Goal: Information Seeking & Learning: Learn about a topic

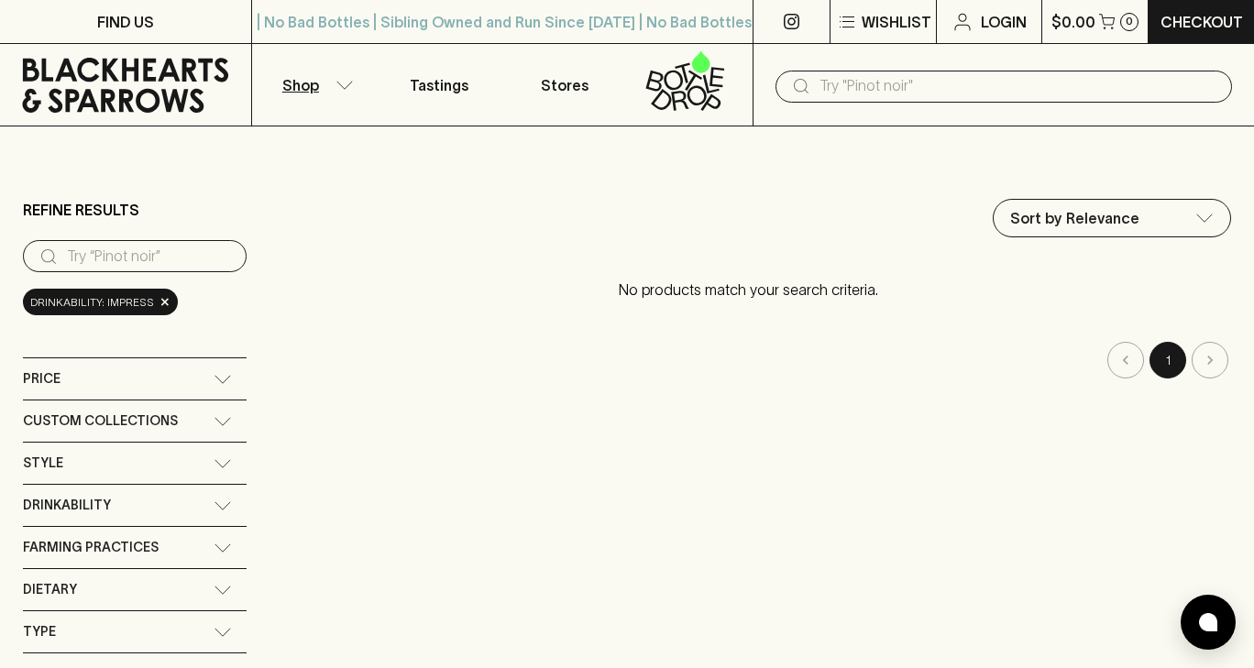
click at [783, 21] on icon at bounding box center [791, 22] width 16 height 16
